Goal: Information Seeking & Learning: Learn about a topic

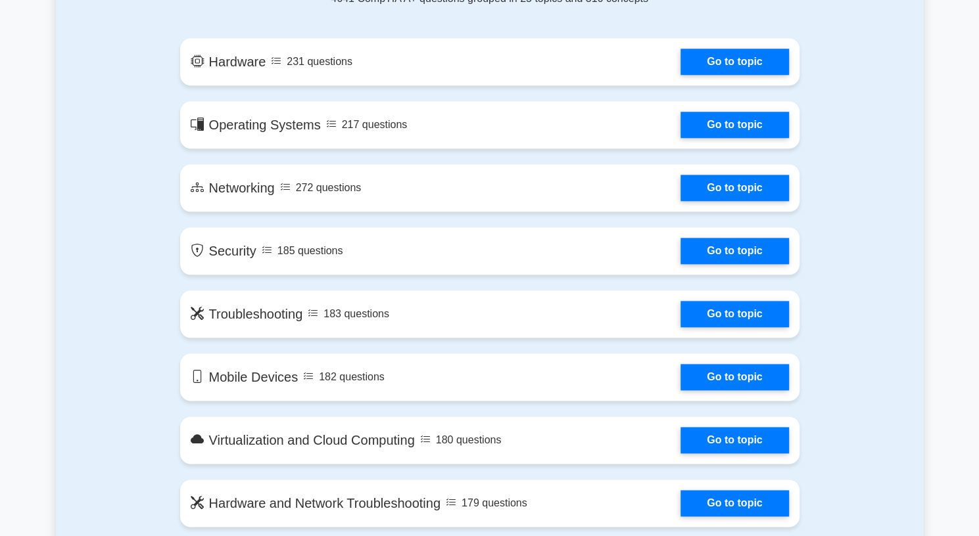
scroll to position [742, 0]
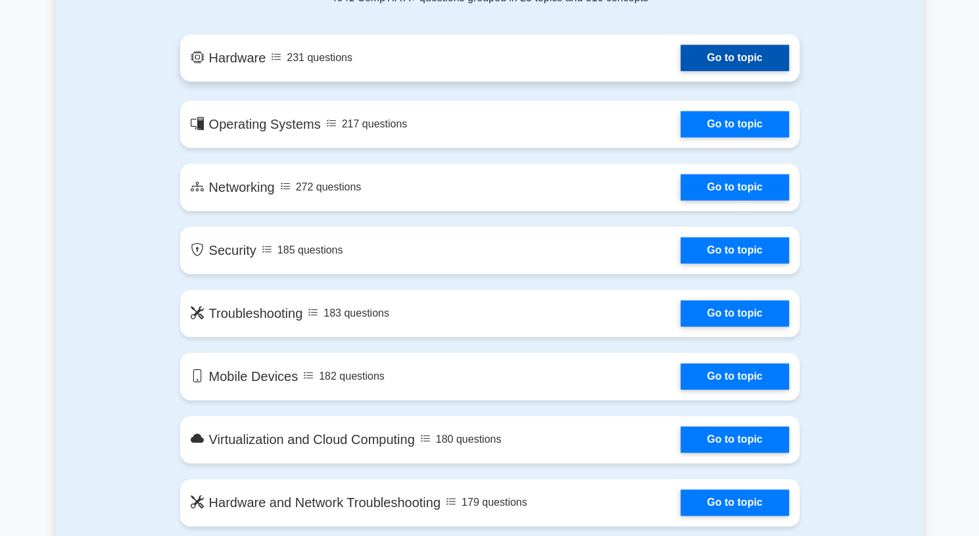
click at [726, 64] on link "Go to topic" at bounding box center [734, 58] width 108 height 26
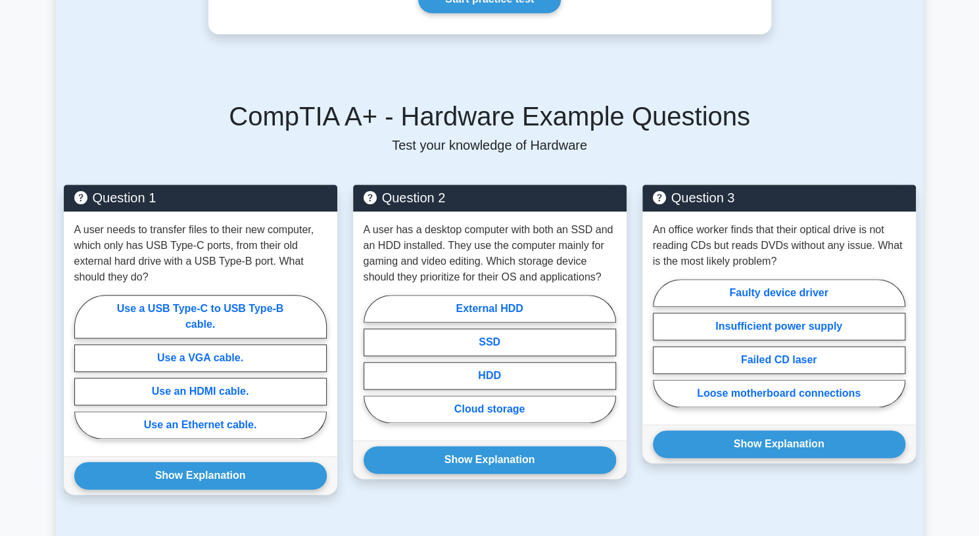
scroll to position [786, 0]
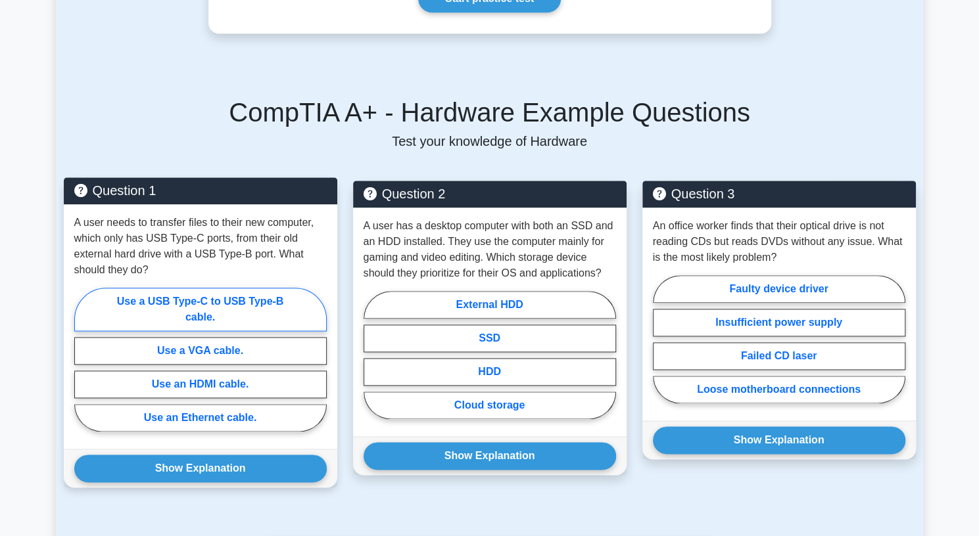
click at [277, 291] on label "Use a USB Type-C to USB Type-B cable." at bounding box center [200, 309] width 252 height 43
click at [83, 360] on input "Use a USB Type-C to USB Type-B cable." at bounding box center [78, 364] width 9 height 9
radio input "true"
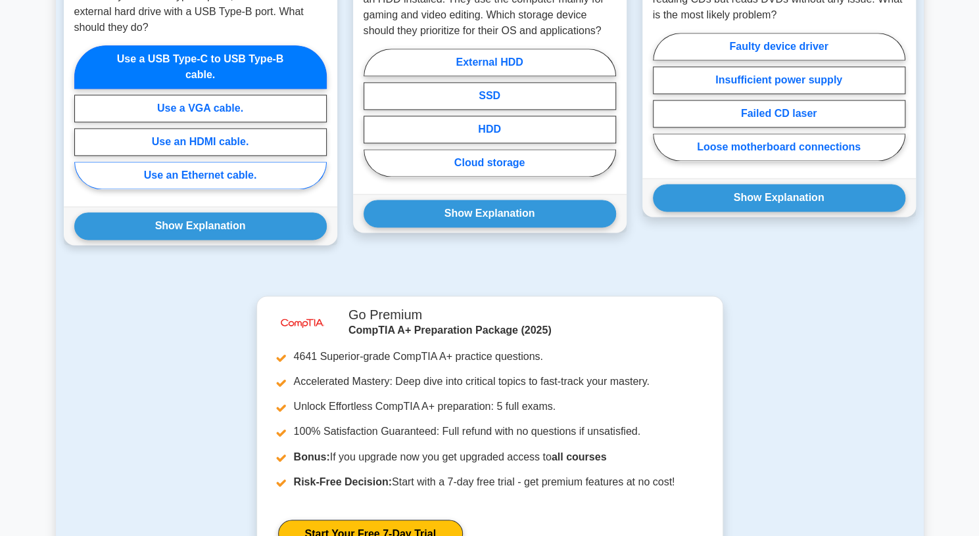
scroll to position [1028, 0]
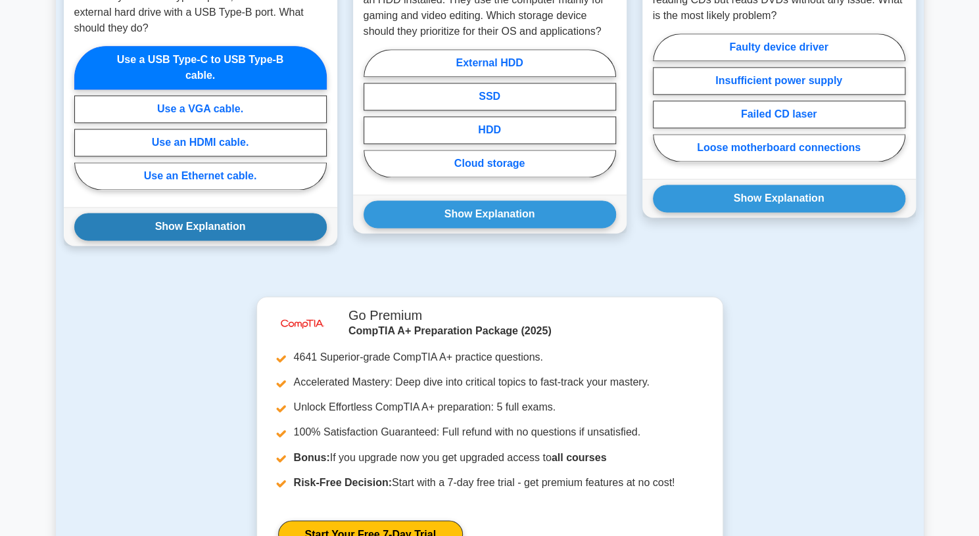
click at [217, 218] on button "Show Explanation" at bounding box center [200, 227] width 252 height 28
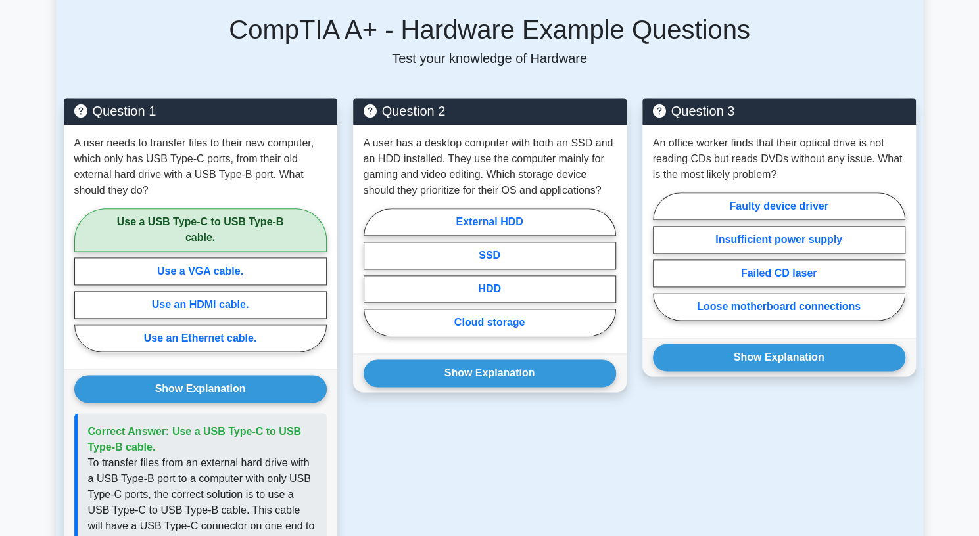
scroll to position [872, 0]
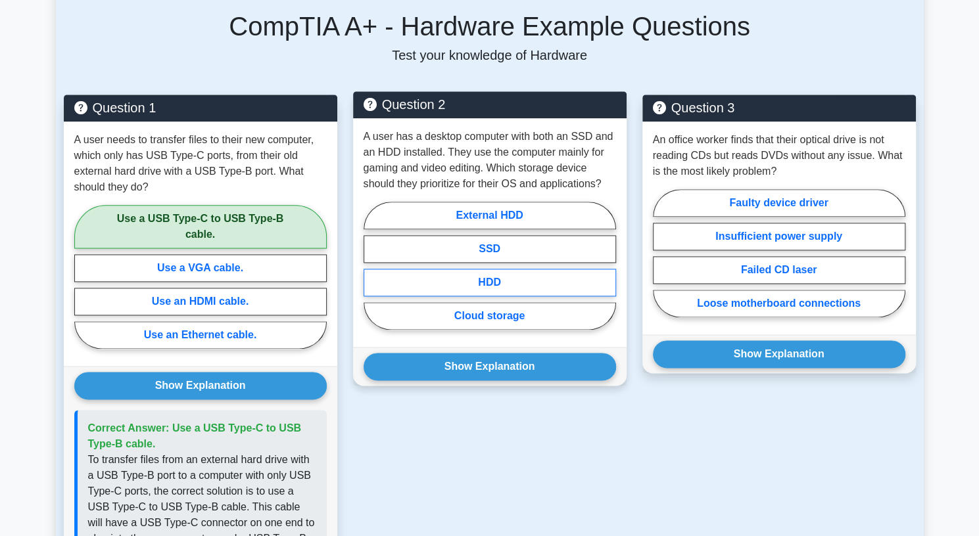
click at [465, 269] on label "HDD" at bounding box center [490, 283] width 252 height 28
click at [372, 266] on input "HDD" at bounding box center [368, 270] width 9 height 9
radio input "true"
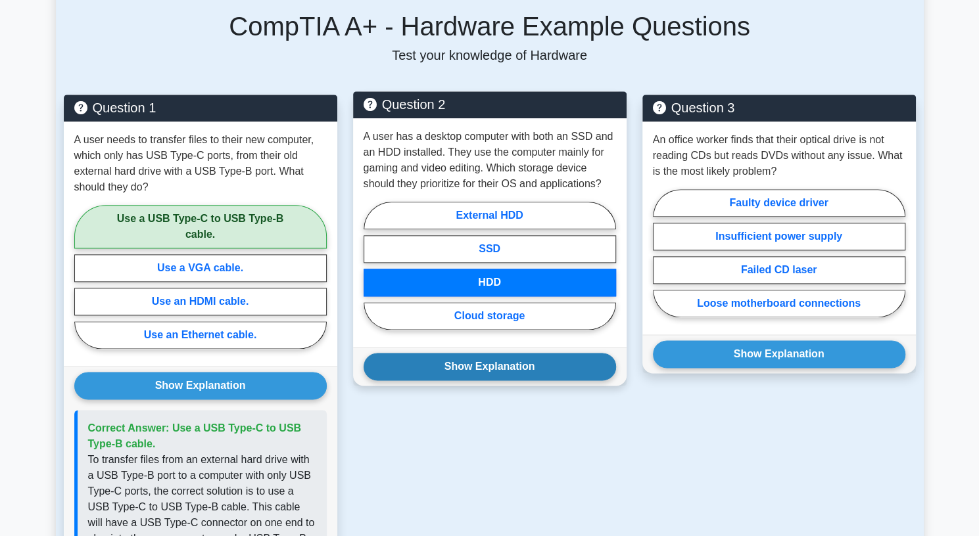
click at [479, 353] on button "Show Explanation" at bounding box center [490, 367] width 252 height 28
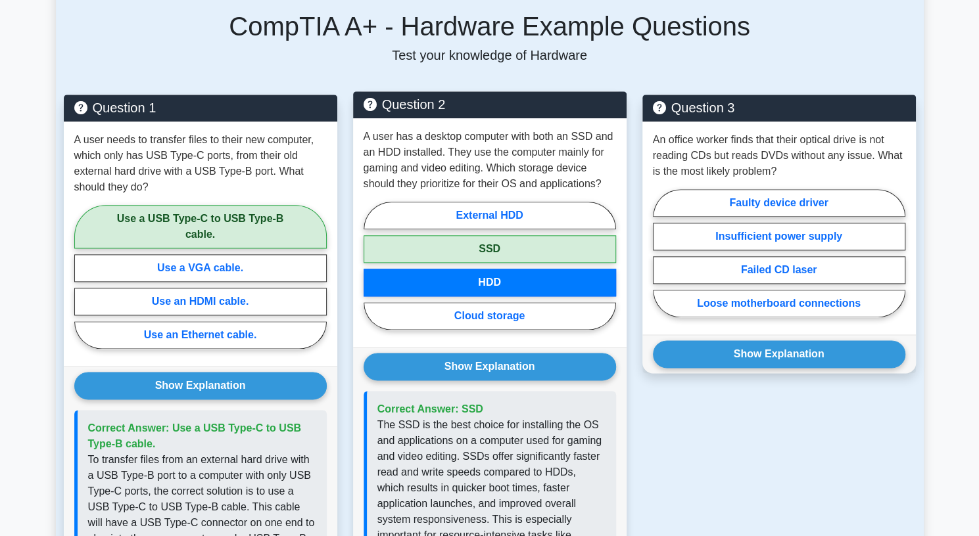
click at [511, 237] on label "SSD" at bounding box center [490, 249] width 252 height 28
click at [372, 266] on input "SSD" at bounding box center [368, 270] width 9 height 9
radio input "true"
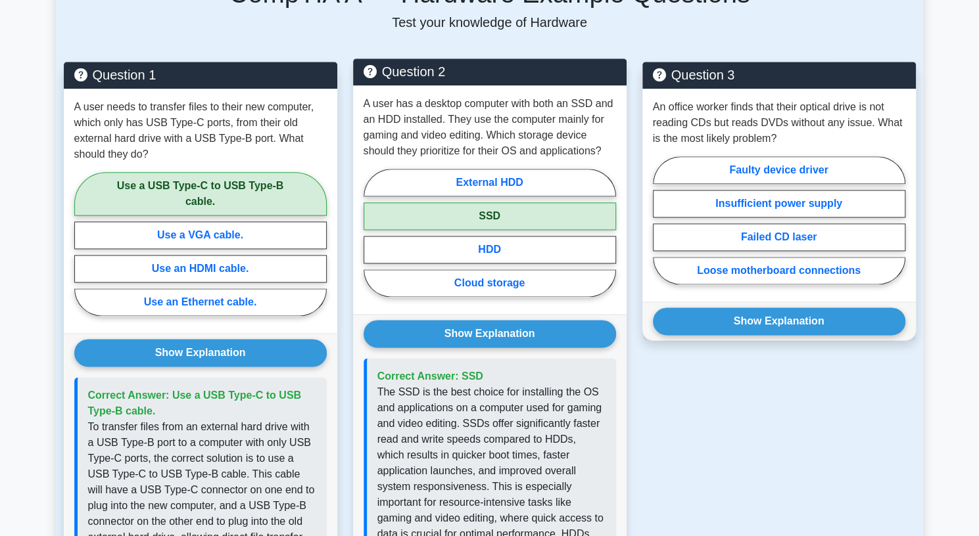
scroll to position [905, 0]
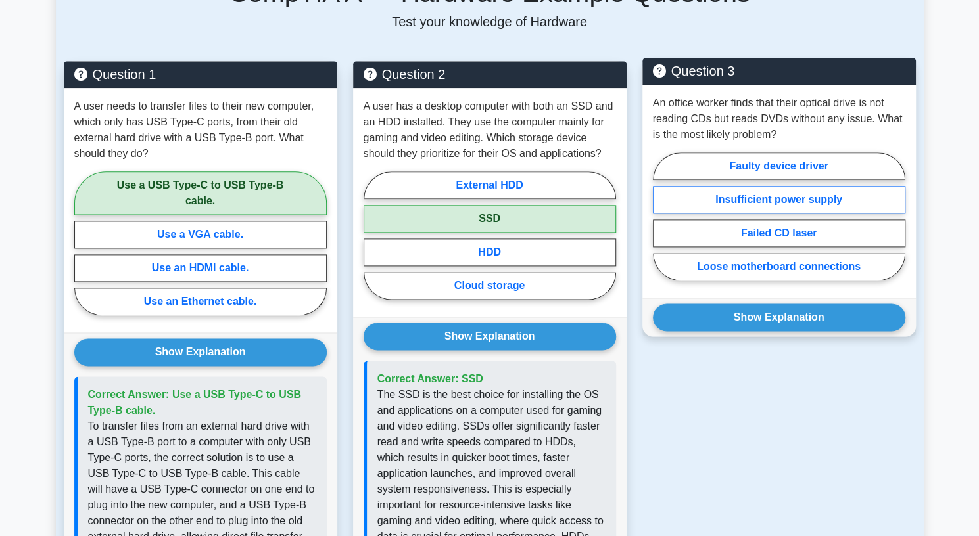
click at [737, 186] on label "Insufficient power supply" at bounding box center [779, 200] width 252 height 28
click at [661, 216] on input "Insufficient power supply" at bounding box center [657, 220] width 9 height 9
radio input "true"
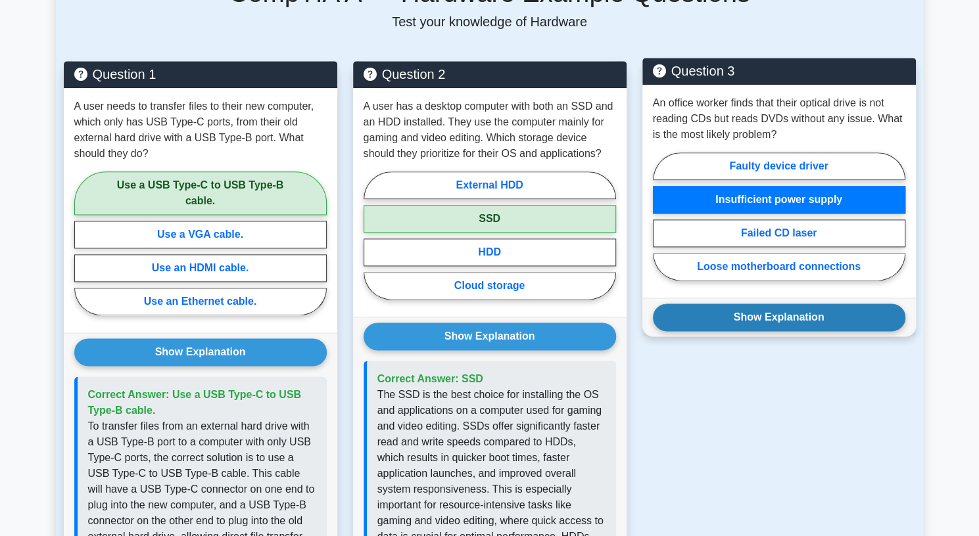
click at [763, 308] on button "Show Explanation" at bounding box center [779, 318] width 252 height 28
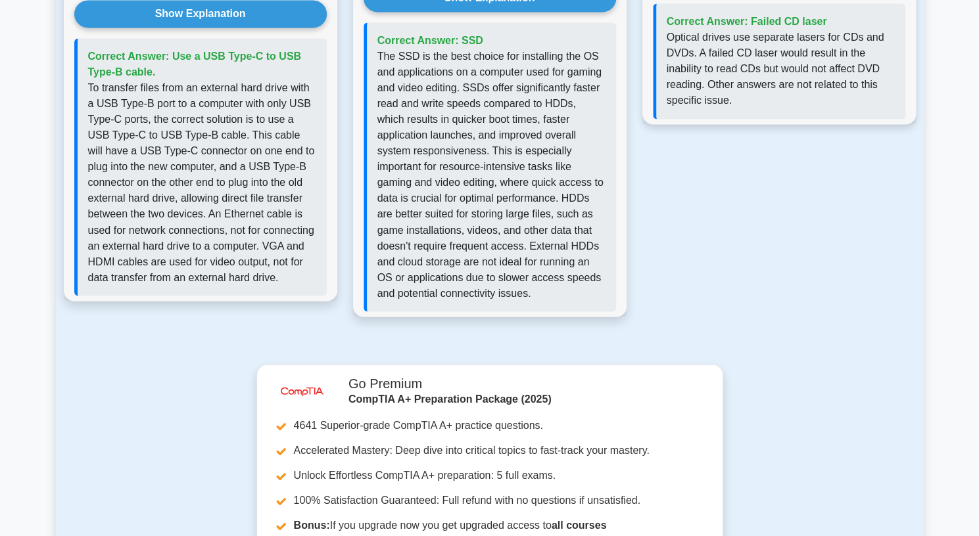
scroll to position [1064, 0]
